Goal: Transaction & Acquisition: Purchase product/service

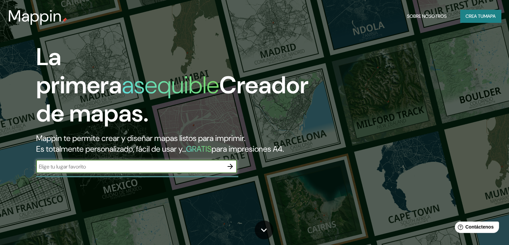
click at [145, 170] on input "text" at bounding box center [130, 166] width 188 height 8
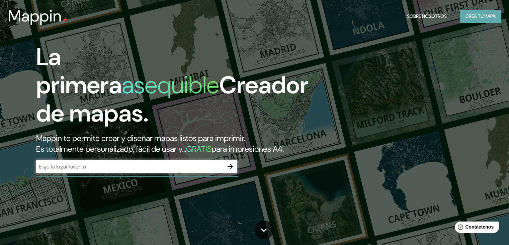
click at [466, 12] on font "Crea tu" at bounding box center [475, 16] width 18 height 9
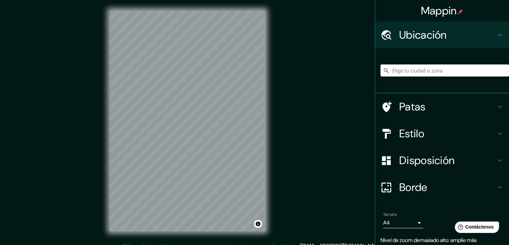
click at [397, 70] on input "Elige tu ciudad o zona" at bounding box center [445, 70] width 129 height 12
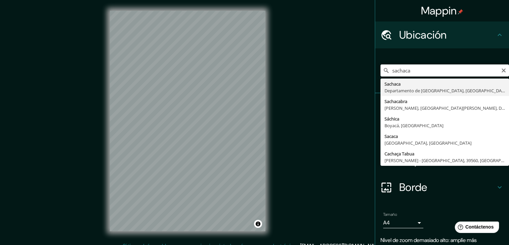
type input "[GEOGRAPHIC_DATA], [GEOGRAPHIC_DATA], [GEOGRAPHIC_DATA]"
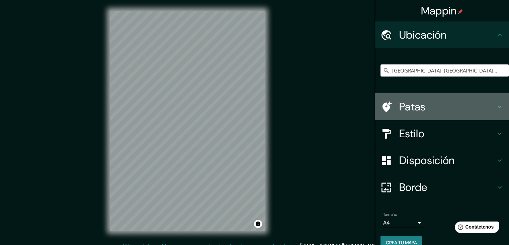
click at [400, 107] on font "Patas" at bounding box center [413, 106] width 26 height 14
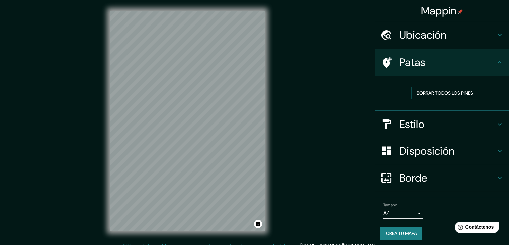
click at [407, 119] on font "Estilo" at bounding box center [412, 124] width 25 height 14
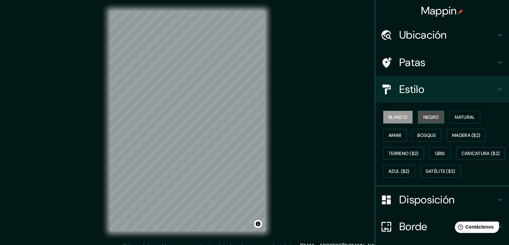
click at [424, 117] on font "Negro" at bounding box center [432, 117] width 16 height 6
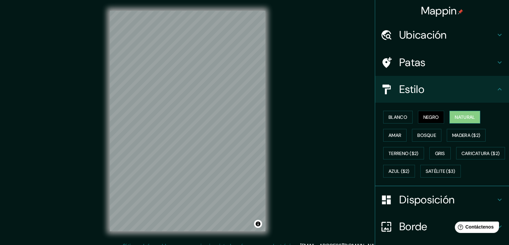
click at [455, 116] on font "Natural" at bounding box center [465, 117] width 20 height 6
click at [452, 133] on font "Madera ($2)" at bounding box center [466, 135] width 28 height 6
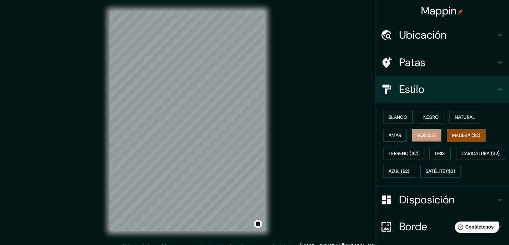
click at [431, 137] on font "Bosque" at bounding box center [427, 135] width 19 height 6
click at [392, 136] on font "Amar" at bounding box center [395, 135] width 13 height 6
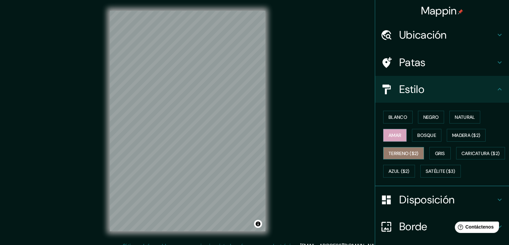
click at [402, 153] on font "Terreno ($2)" at bounding box center [404, 153] width 30 height 6
click at [430, 154] on button "Gris" at bounding box center [440, 153] width 21 height 13
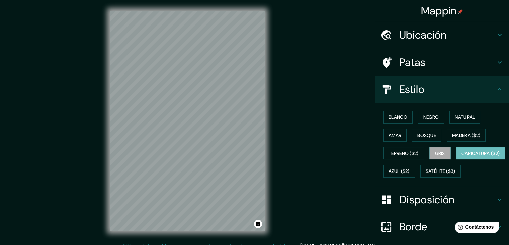
click at [462, 156] on font "Caricatura ($2)" at bounding box center [481, 153] width 39 height 6
click at [410, 166] on font "Azul ($2)" at bounding box center [399, 170] width 21 height 9
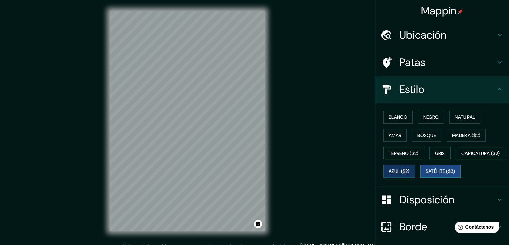
click at [421, 177] on button "Satélite ($3)" at bounding box center [441, 170] width 41 height 13
click at [397, 119] on font "Blanco" at bounding box center [398, 117] width 19 height 6
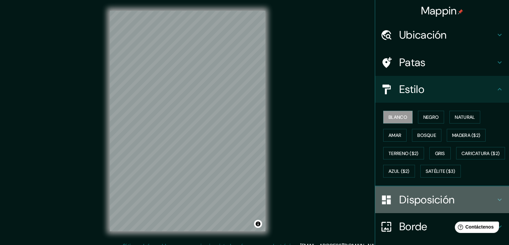
click at [415, 206] on font "Disposición" at bounding box center [427, 199] width 55 height 14
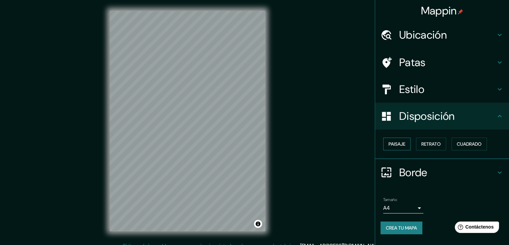
click at [404, 144] on font "Paisaje" at bounding box center [397, 144] width 17 height 6
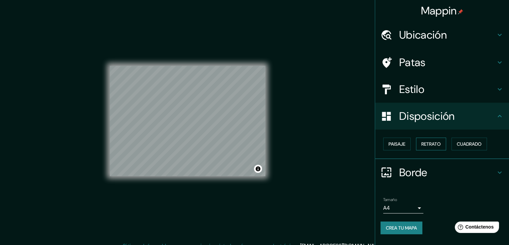
click at [424, 144] on font "Retrato" at bounding box center [431, 144] width 19 height 6
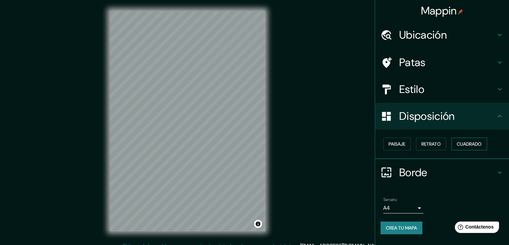
click at [460, 143] on font "Cuadrado" at bounding box center [469, 144] width 25 height 6
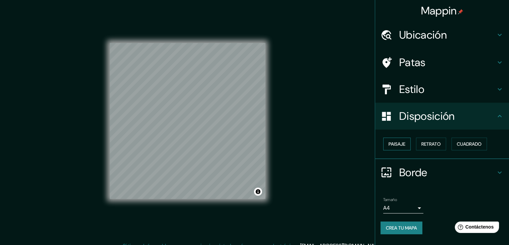
click at [400, 146] on font "Paisaje" at bounding box center [397, 144] width 17 height 6
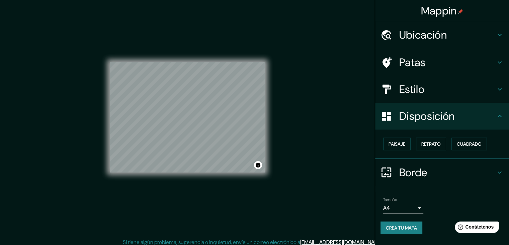
scroll to position [8, 0]
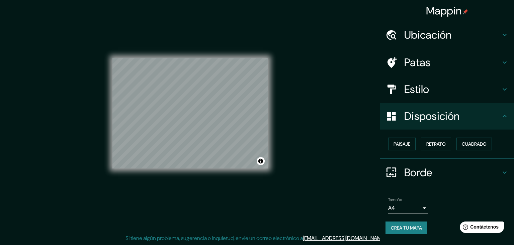
click at [415, 210] on body "Mappin Ubicación [GEOGRAPHIC_DATA], [GEOGRAPHIC_DATA], [GEOGRAPHIC_DATA] Patas …" at bounding box center [257, 114] width 514 height 245
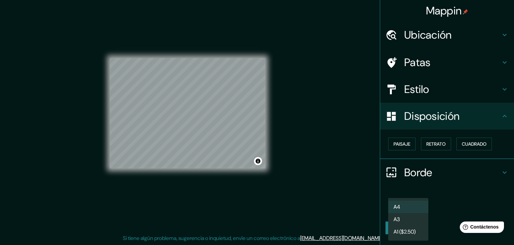
click at [444, 199] on div at bounding box center [257, 122] width 514 height 245
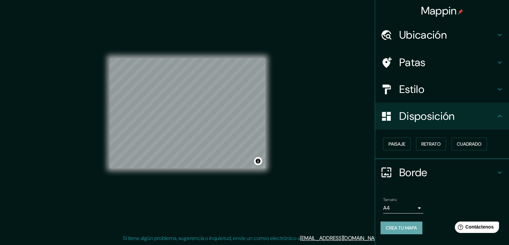
click at [417, 223] on font "Crea tu mapa" at bounding box center [401, 227] width 31 height 9
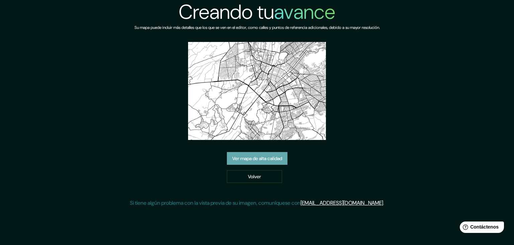
click at [245, 159] on font "Ver mapa de alta calidad" at bounding box center [257, 158] width 50 height 6
